Goal: Transaction & Acquisition: Purchase product/service

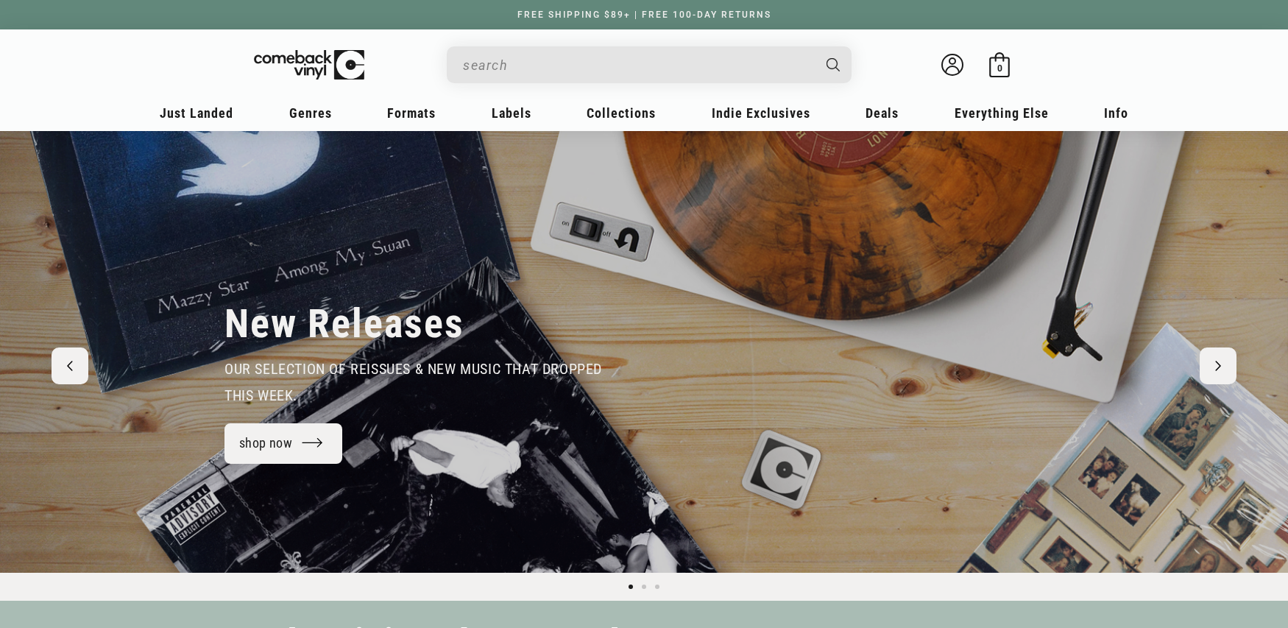
drag, startPoint x: 0, startPoint y: 0, endPoint x: 512, endPoint y: 87, distance: 518.9
click at [511, 87] on div "Welcome back Bag 0 0 items" at bounding box center [644, 68] width 913 height 49
click at [516, 70] on input "Search" at bounding box center [637, 65] width 349 height 30
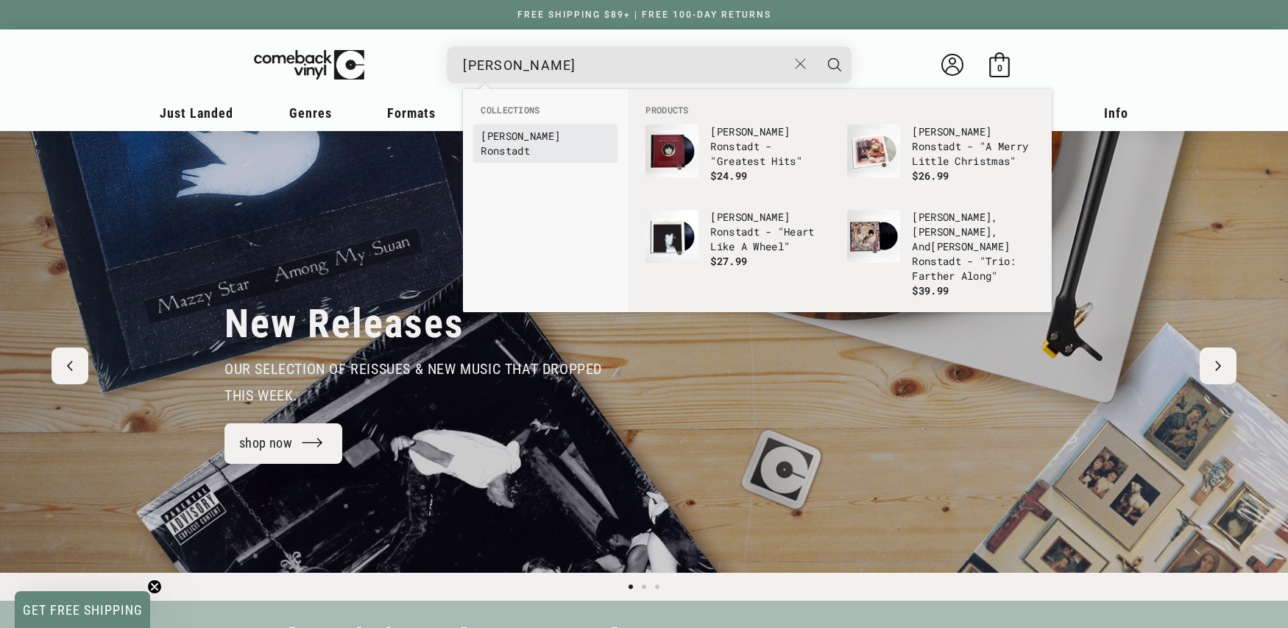
type input "linda ronstad"
click at [523, 144] on b "Ronstad" at bounding box center [502, 151] width 43 height 14
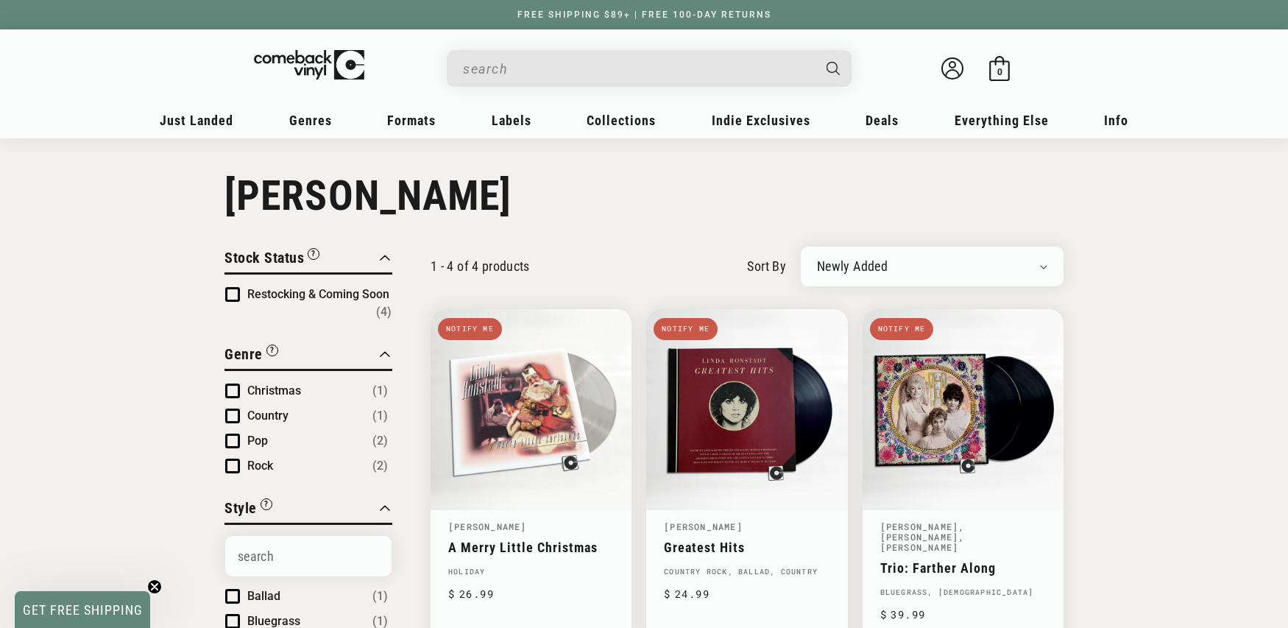
click at [579, 73] on input "When autocomplete results are available use up and down arrows to review and en…" at bounding box center [637, 69] width 349 height 30
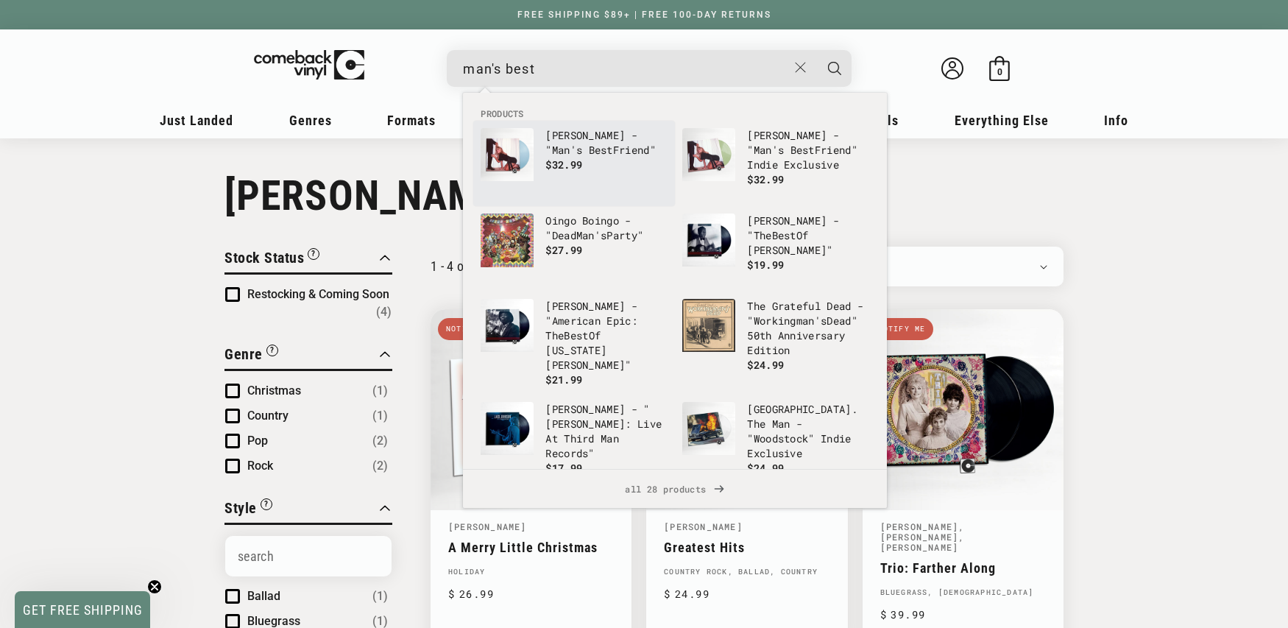
type input "man's best"
click at [624, 152] on p "Sabrina Carpenter - " Man's Best Friend"" at bounding box center [606, 142] width 122 height 29
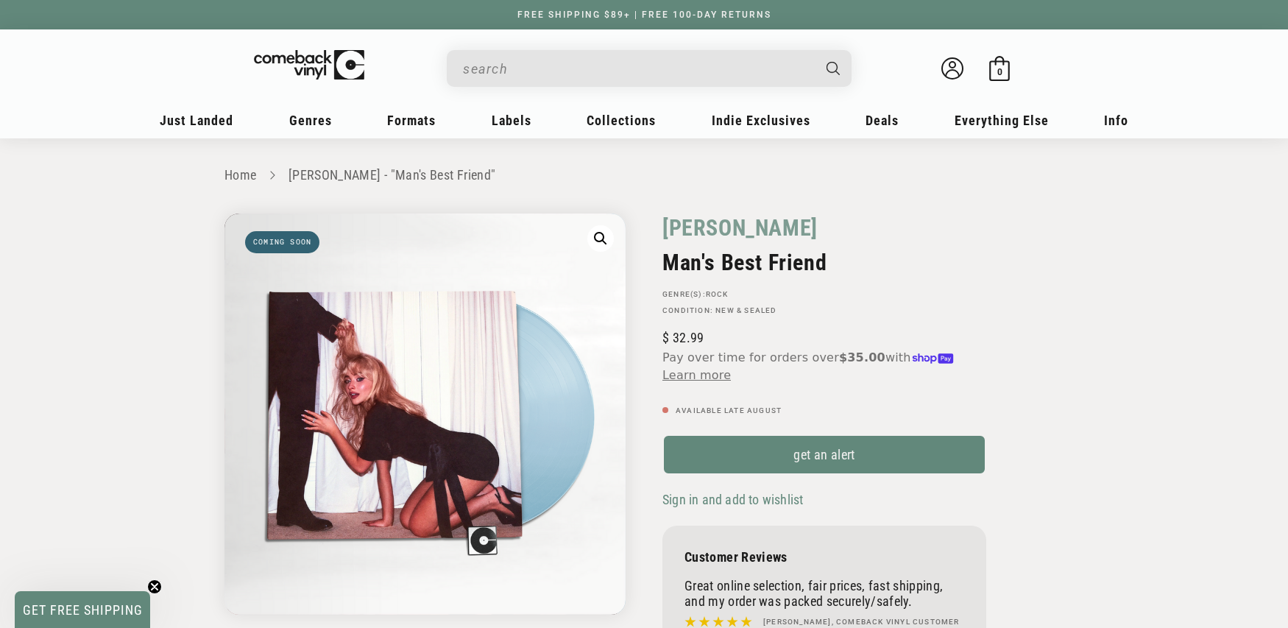
click at [593, 63] on input "When autocomplete results are available use up and down arrows to review and en…" at bounding box center [637, 69] width 349 height 30
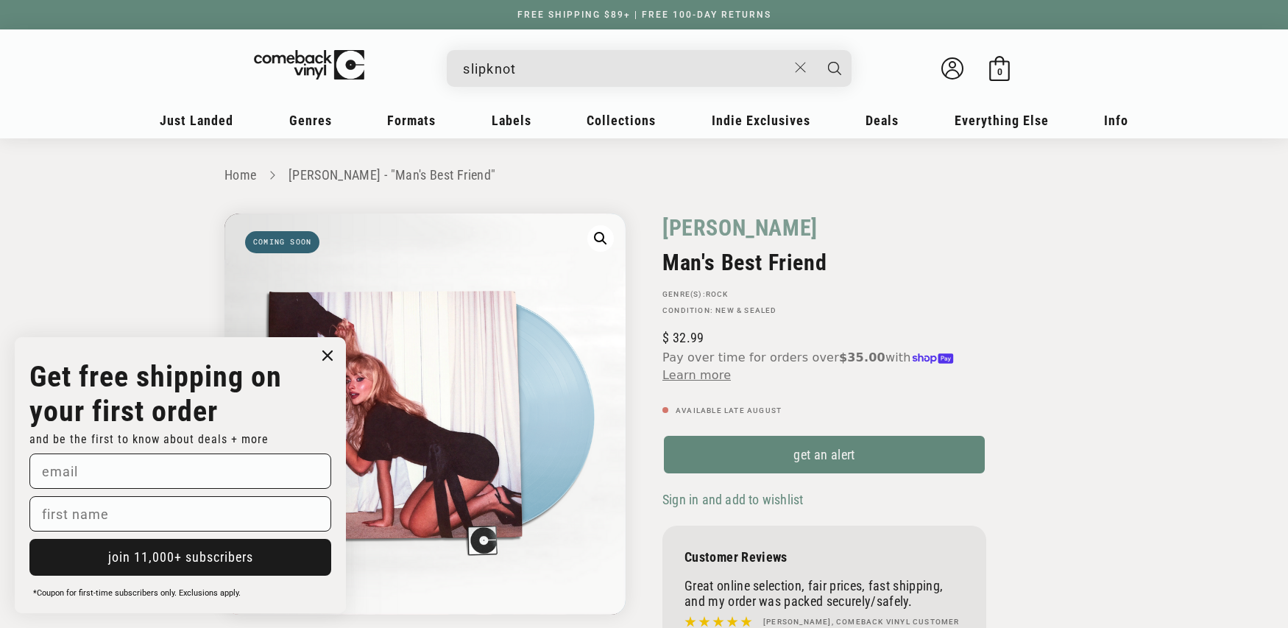
click at [545, 63] on input "slipknot" at bounding box center [625, 69] width 325 height 30
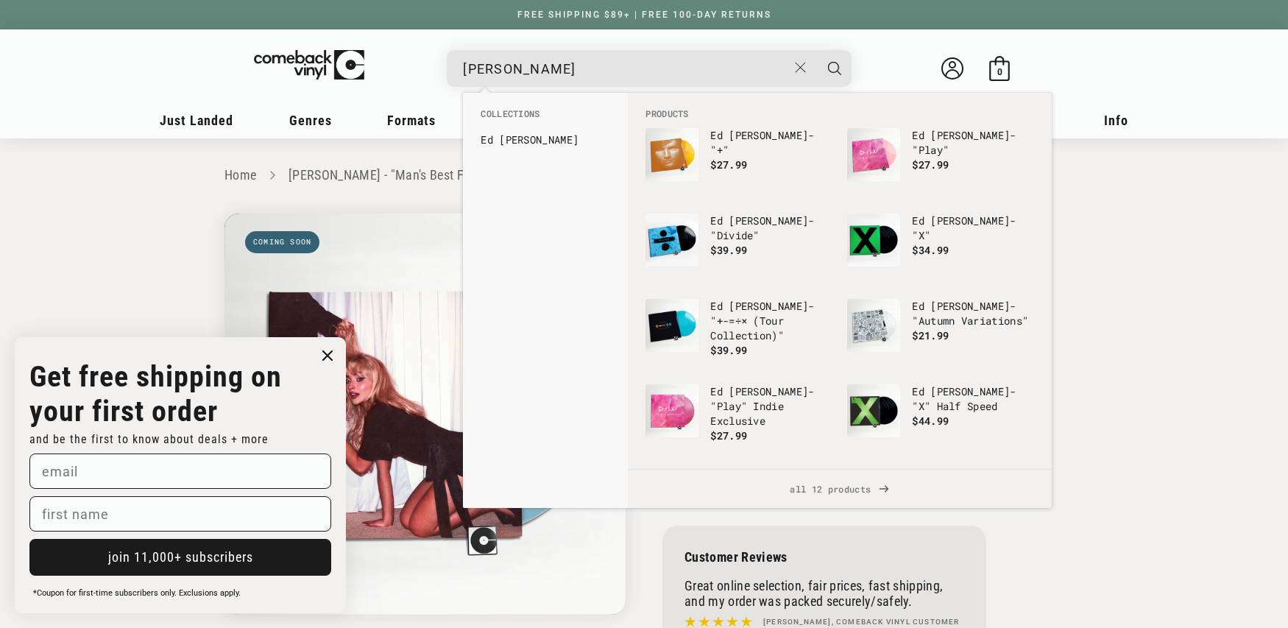
type input "ed sheeran"
click at [816, 50] on button "Search" at bounding box center [834, 68] width 37 height 37
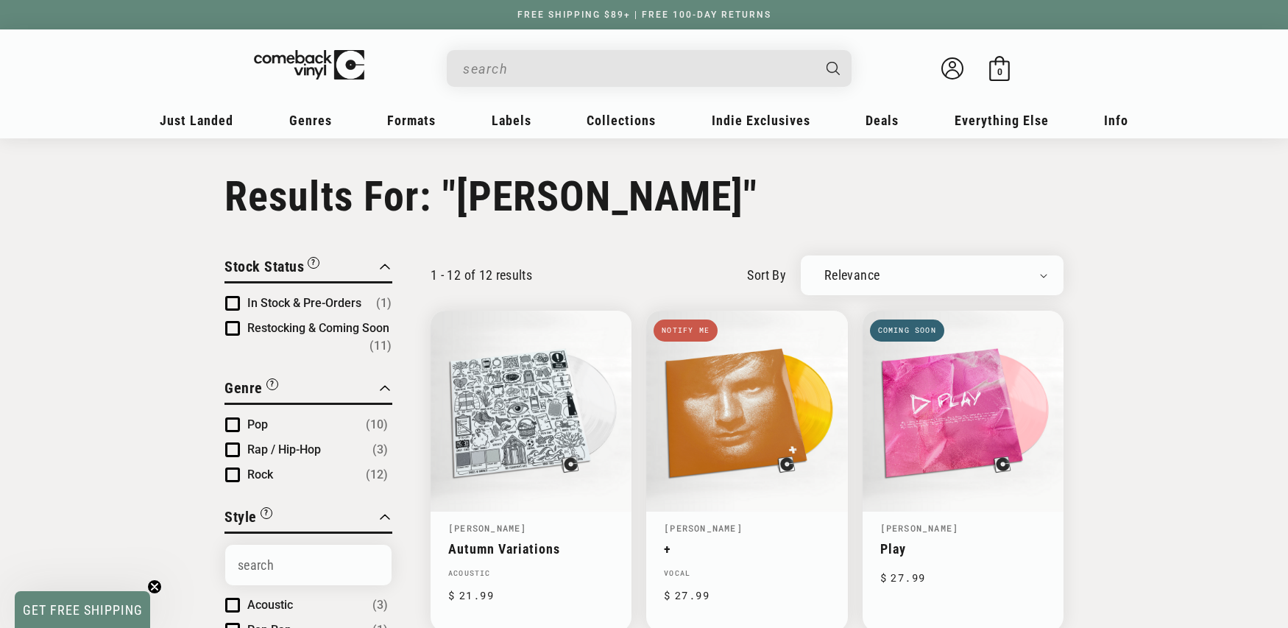
type input "[PERSON_NAME]"
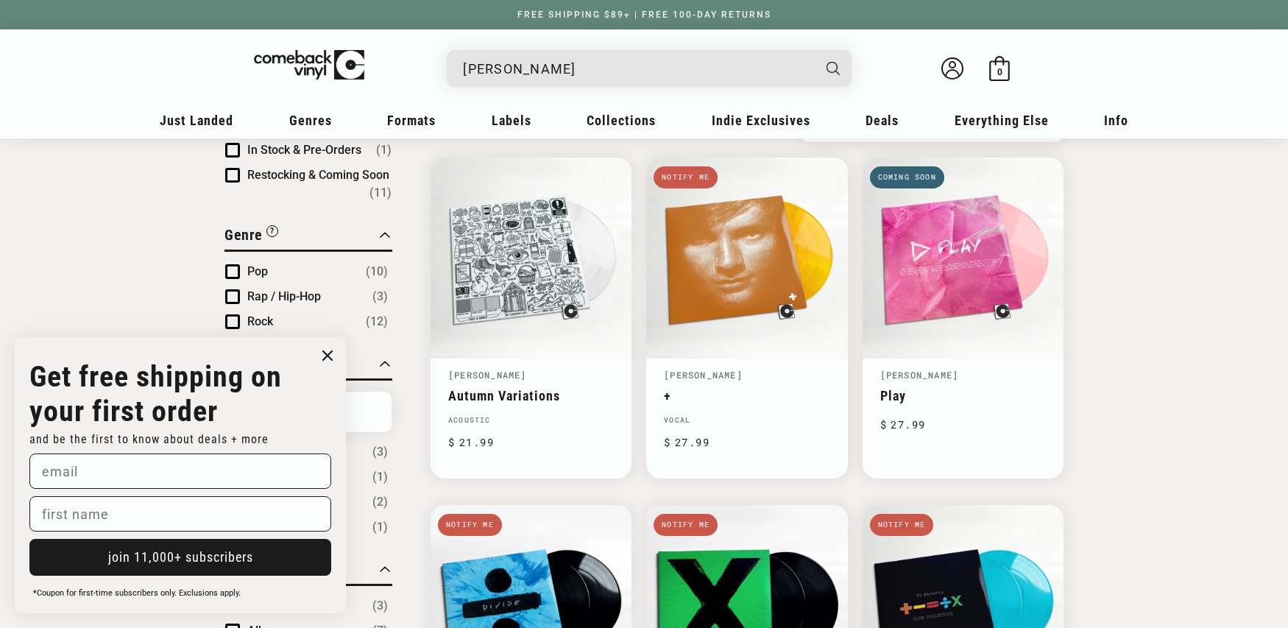
scroll to position [152, 0]
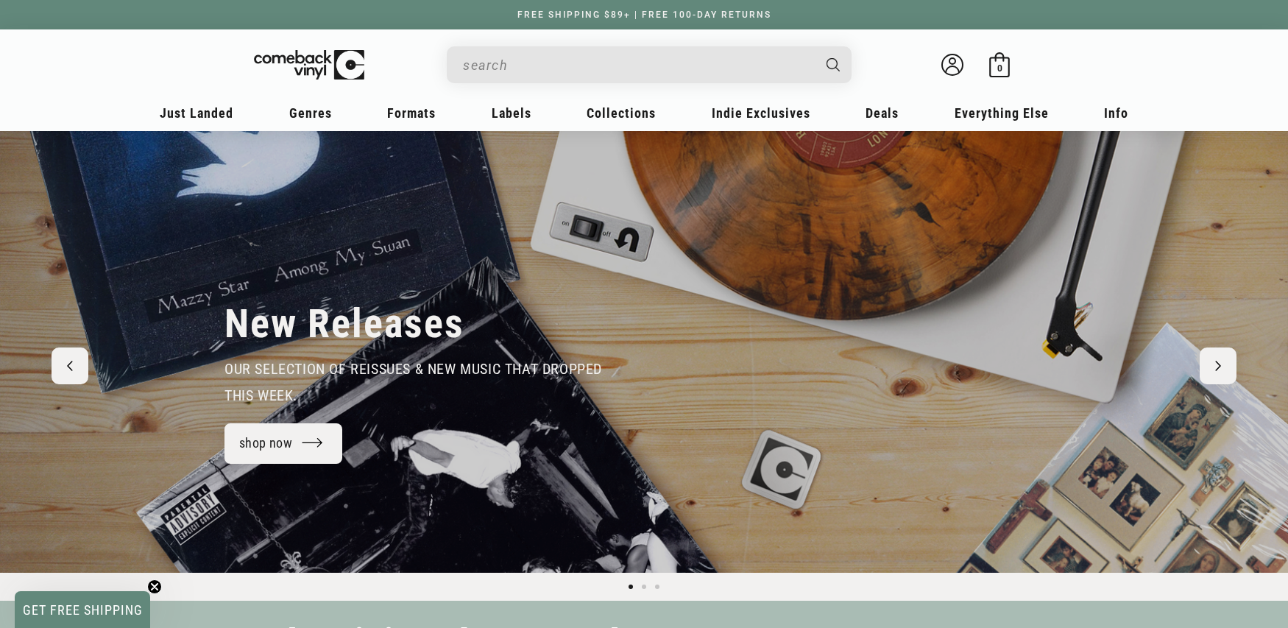
click at [646, 52] on input "When autocomplete results are available use up and down arrows to review and en…" at bounding box center [637, 65] width 349 height 30
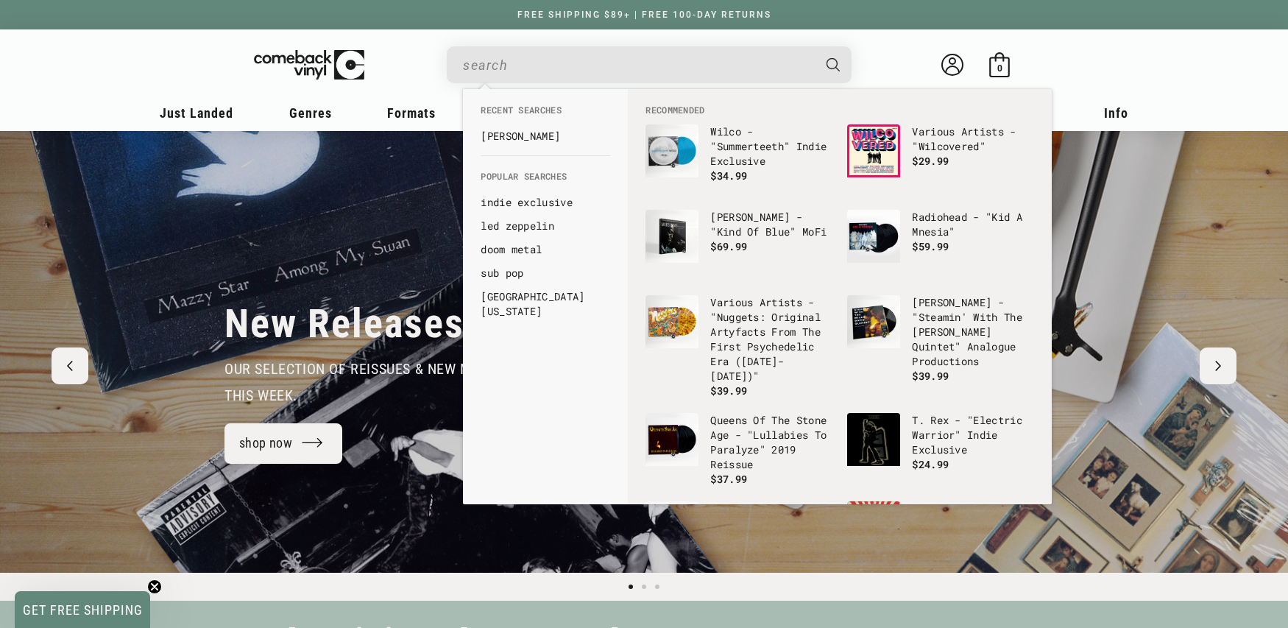
paste input "[PERSON_NAME]"
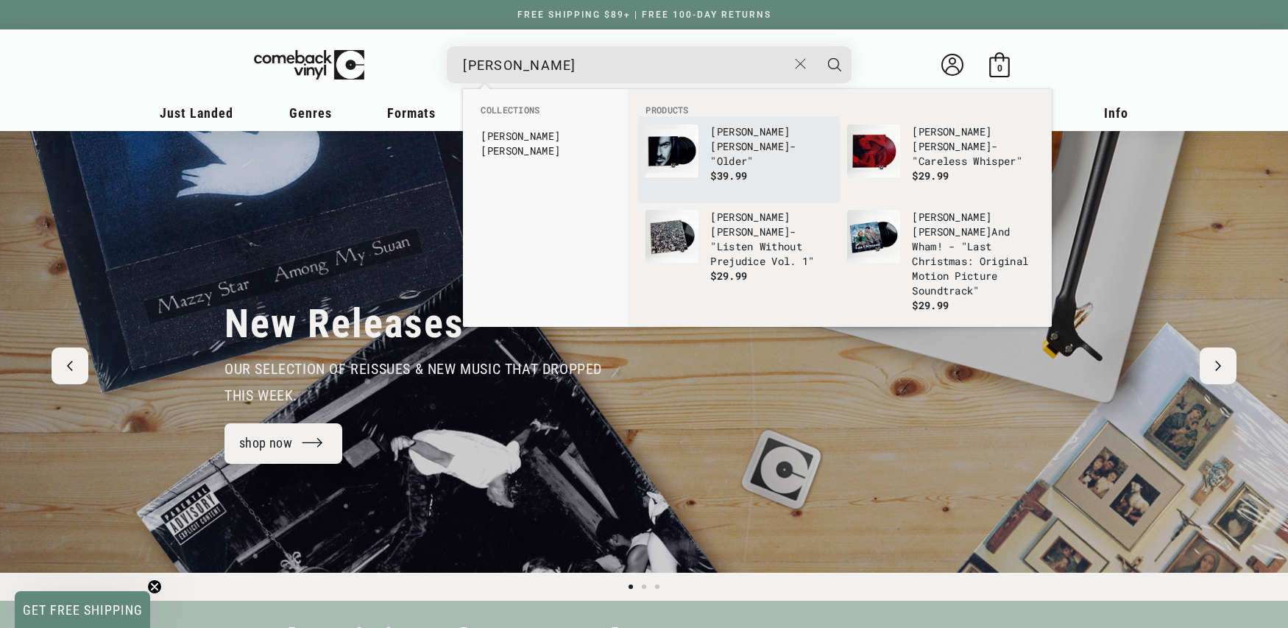
type input "[PERSON_NAME]"
drag, startPoint x: 711, startPoint y: 133, endPoint x: 696, endPoint y: 116, distance: 22.9
click at [710, 134] on b "George" at bounding box center [750, 131] width 80 height 14
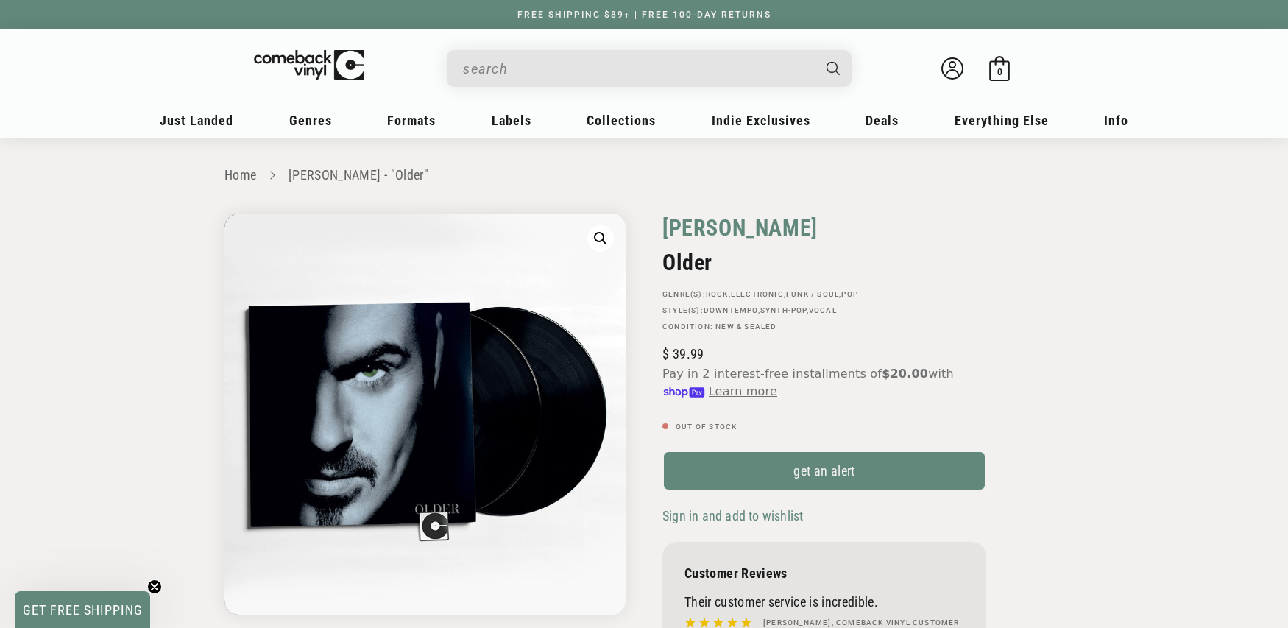
click at [710, 231] on link "[PERSON_NAME]" at bounding box center [740, 227] width 155 height 29
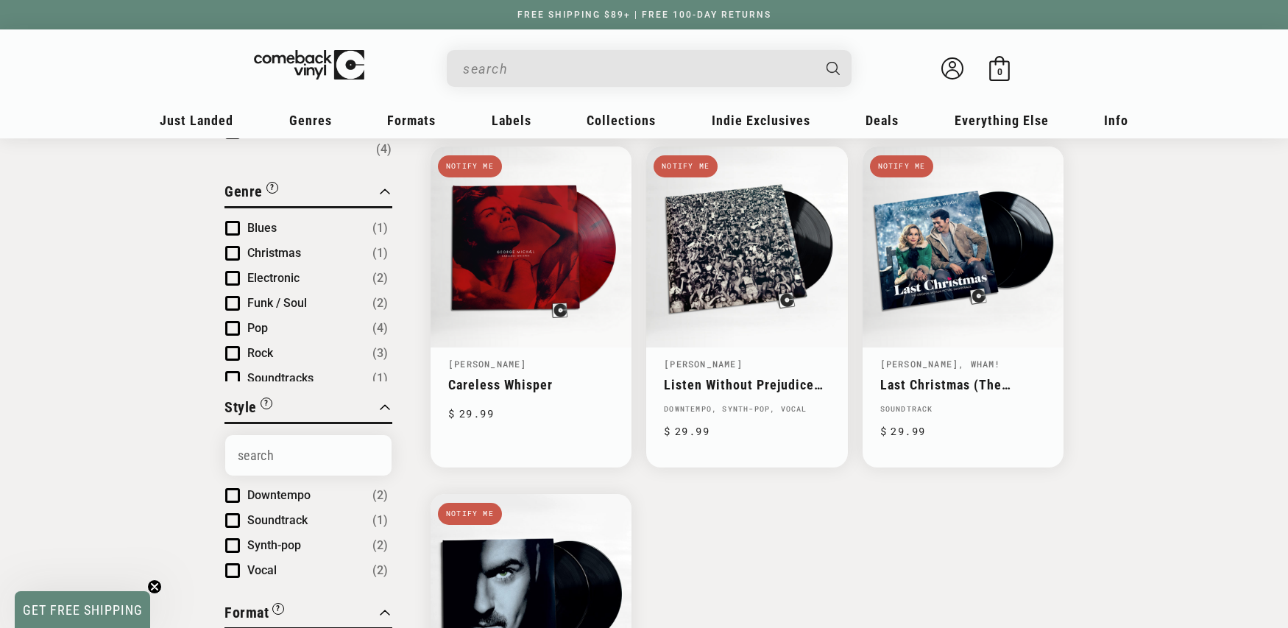
scroll to position [146, 0]
